Goal: Use online tool/utility: Utilize a website feature to perform a specific function

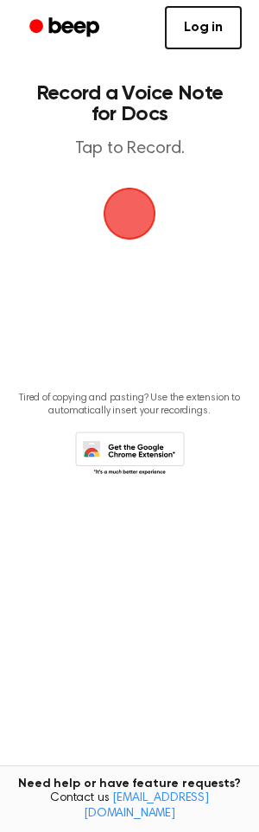
click at [142, 221] on span "button" at bounding box center [129, 213] width 97 height 97
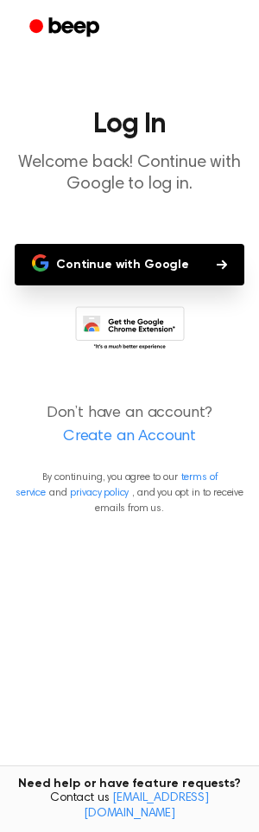
click at [144, 271] on button "Continue with Google" at bounding box center [130, 264] width 230 height 41
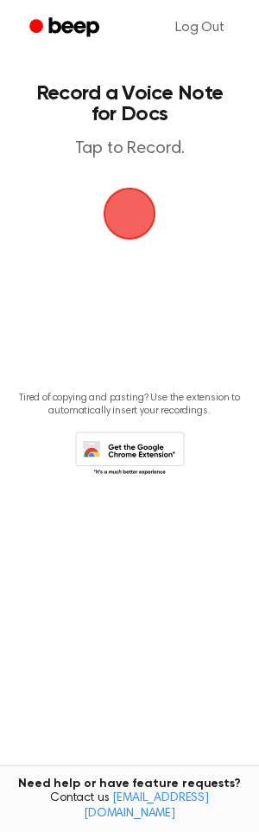
click at [124, 245] on main "Record a Voice Note for Docs Tap to Record. Tired of copying and pasting? Use t…" at bounding box center [129, 388] width 259 height 776
click at [127, 233] on span "button" at bounding box center [130, 213] width 89 height 89
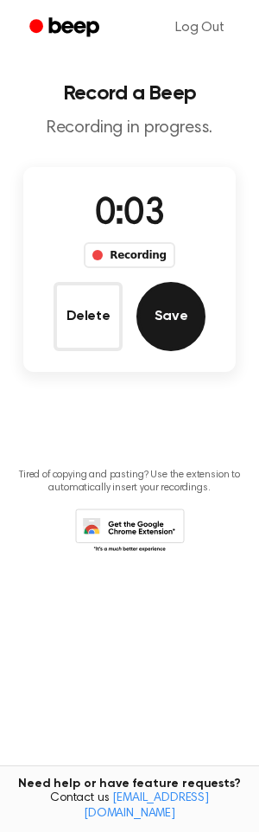
click at [182, 299] on button "Save" at bounding box center [171, 316] width 69 height 69
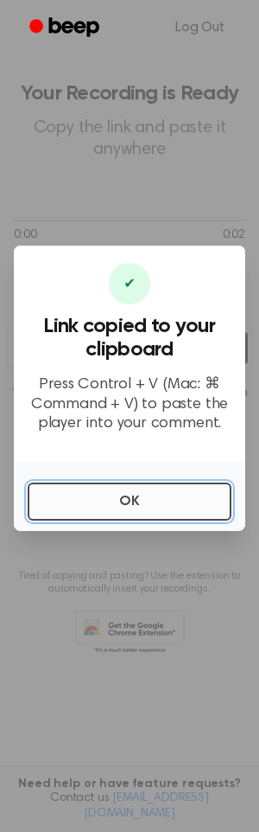
click at [117, 494] on button "OK" at bounding box center [130, 501] width 204 height 38
